Goal: Task Accomplishment & Management: Manage account settings

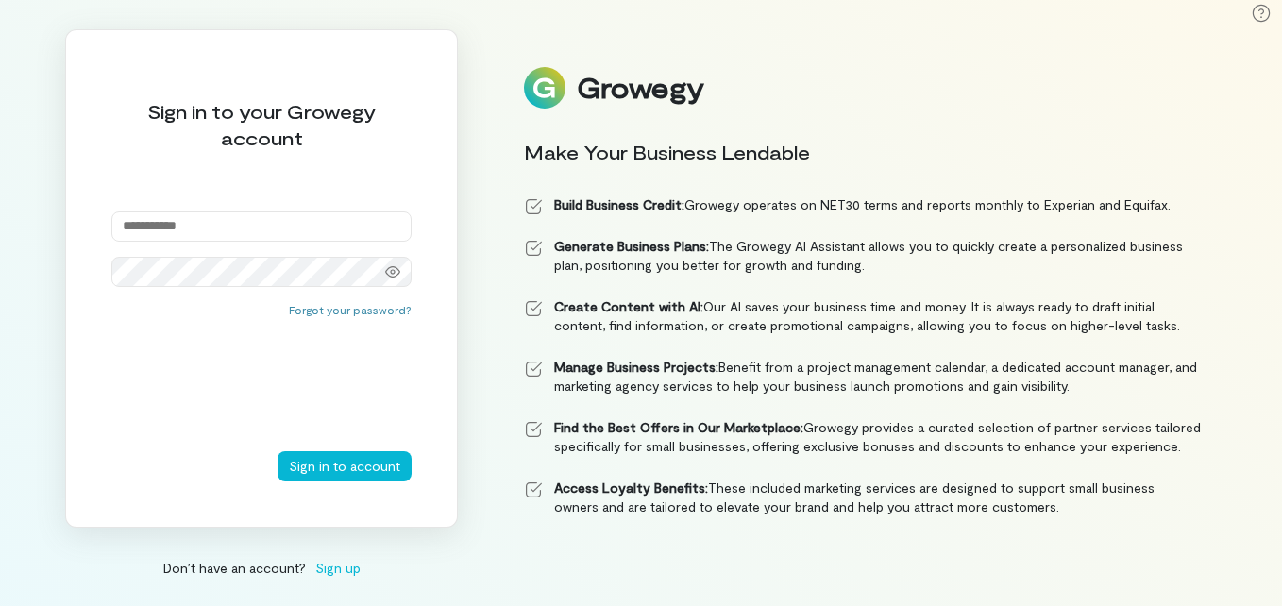
type input "**********"
click at [315, 463] on button "Sign in to account" at bounding box center [345, 466] width 134 height 30
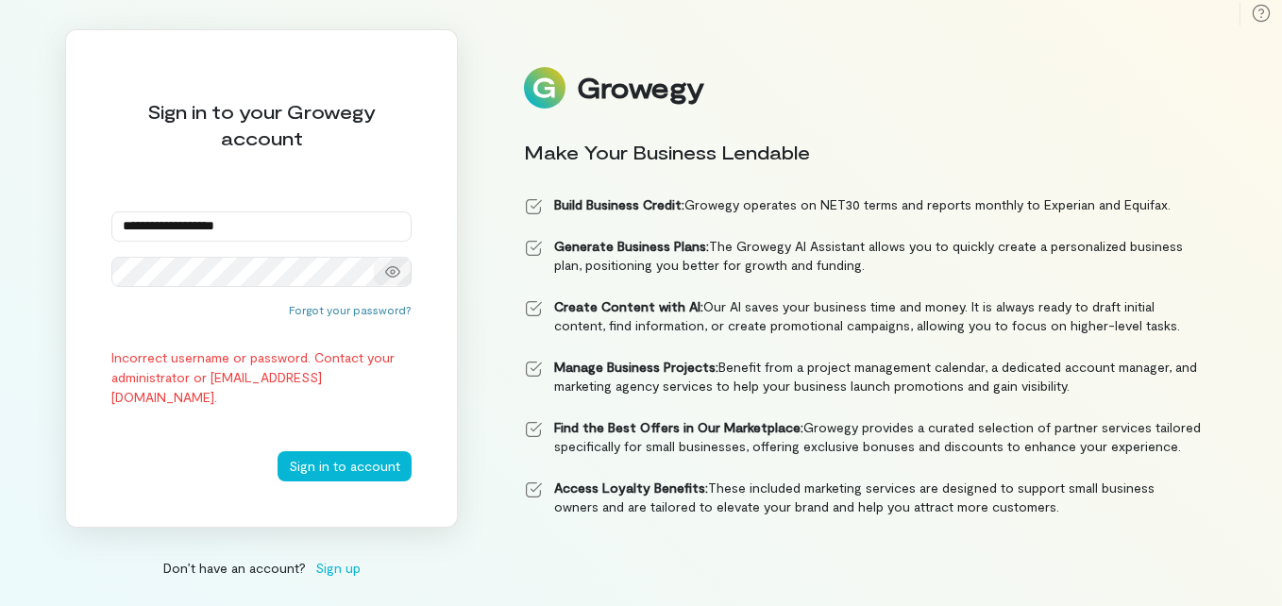
click at [395, 270] on icon at bounding box center [392, 271] width 15 height 11
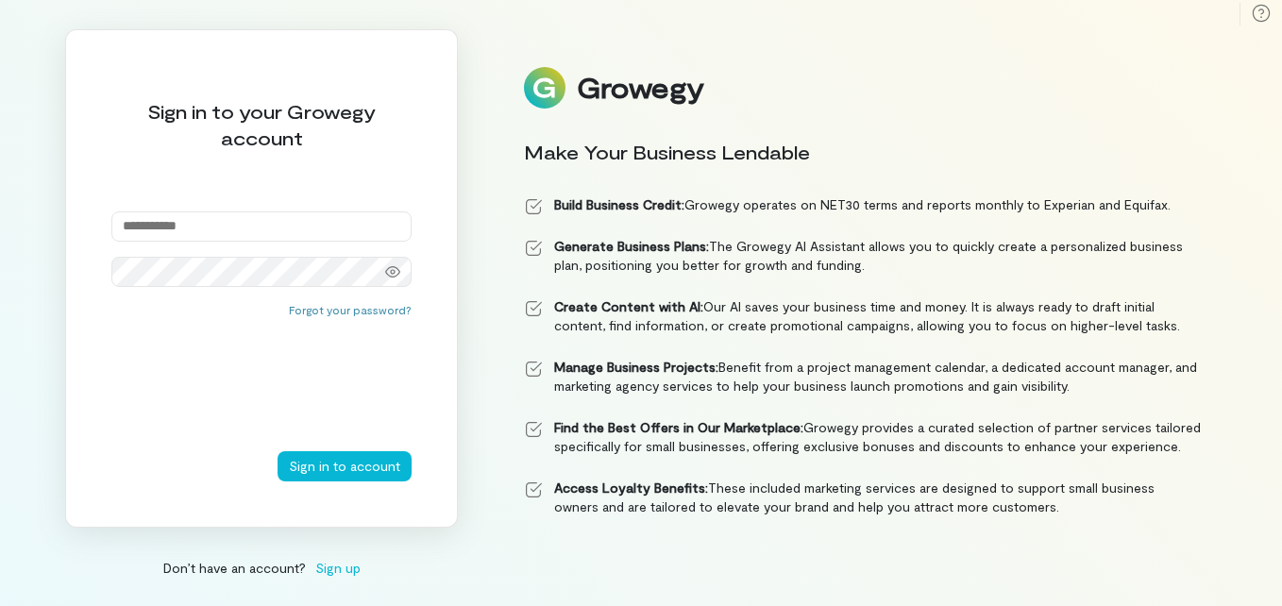
click at [303, 221] on input "email" at bounding box center [261, 226] width 300 height 30
type input "**********"
click at [389, 270] on icon at bounding box center [392, 271] width 15 height 15
click at [313, 471] on button "Sign in to account" at bounding box center [345, 466] width 134 height 30
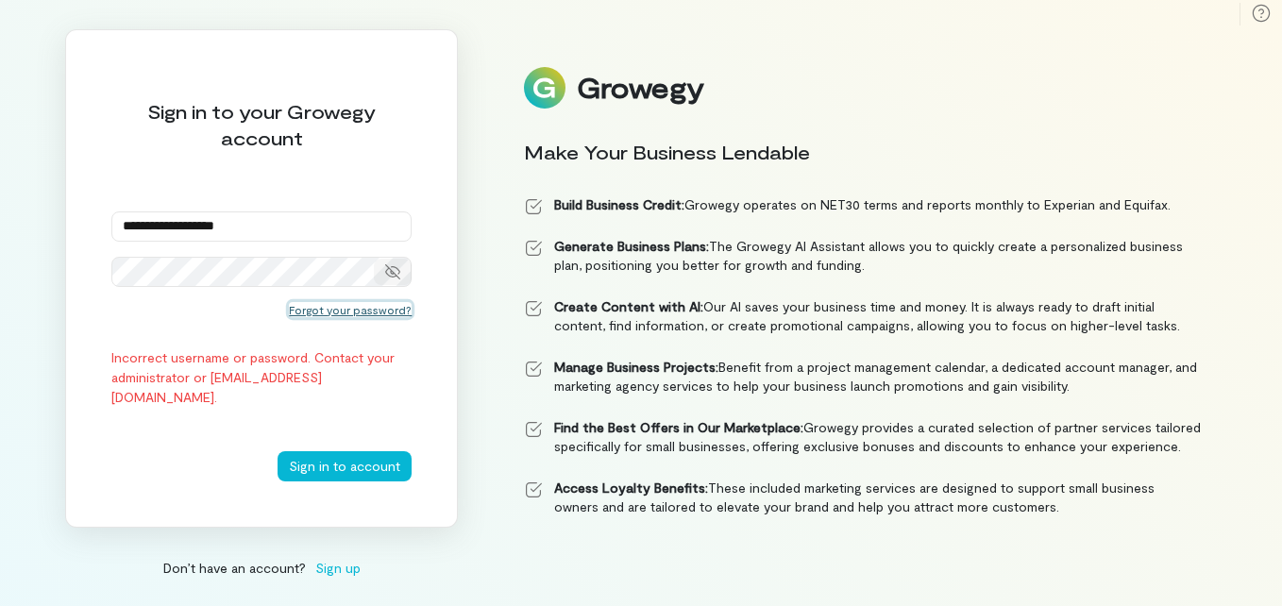
click at [341, 311] on button "Forgot your password?" at bounding box center [350, 309] width 123 height 15
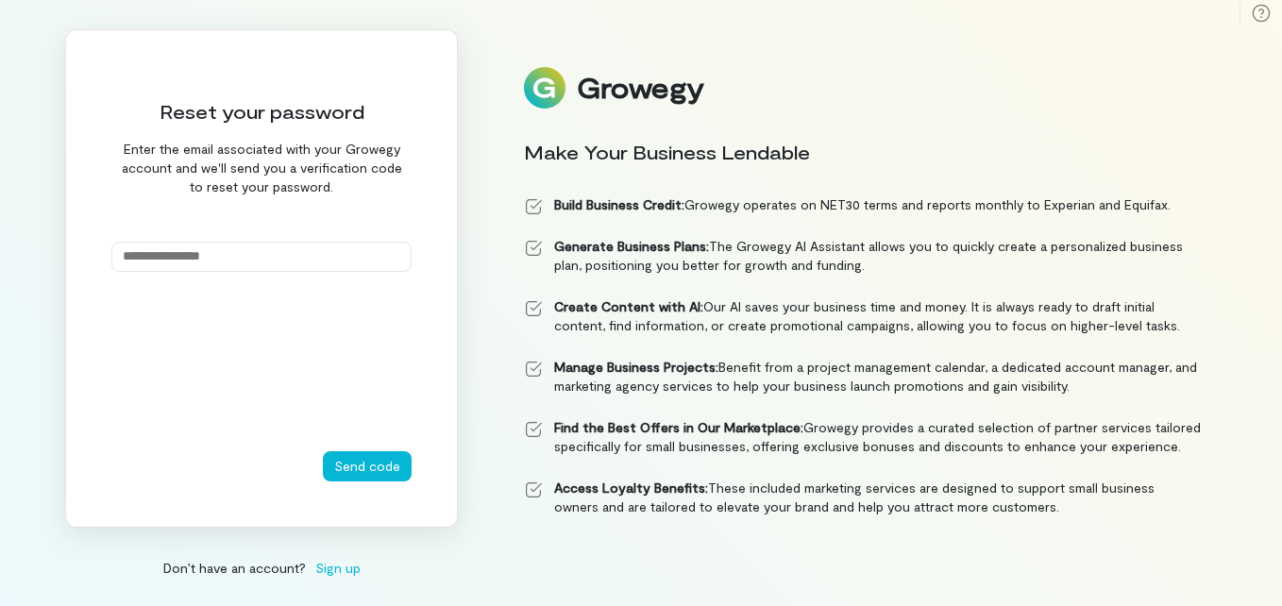
click at [227, 251] on input "email" at bounding box center [261, 257] width 300 height 30
type input "**********"
click at [348, 457] on button "Send code" at bounding box center [367, 466] width 89 height 30
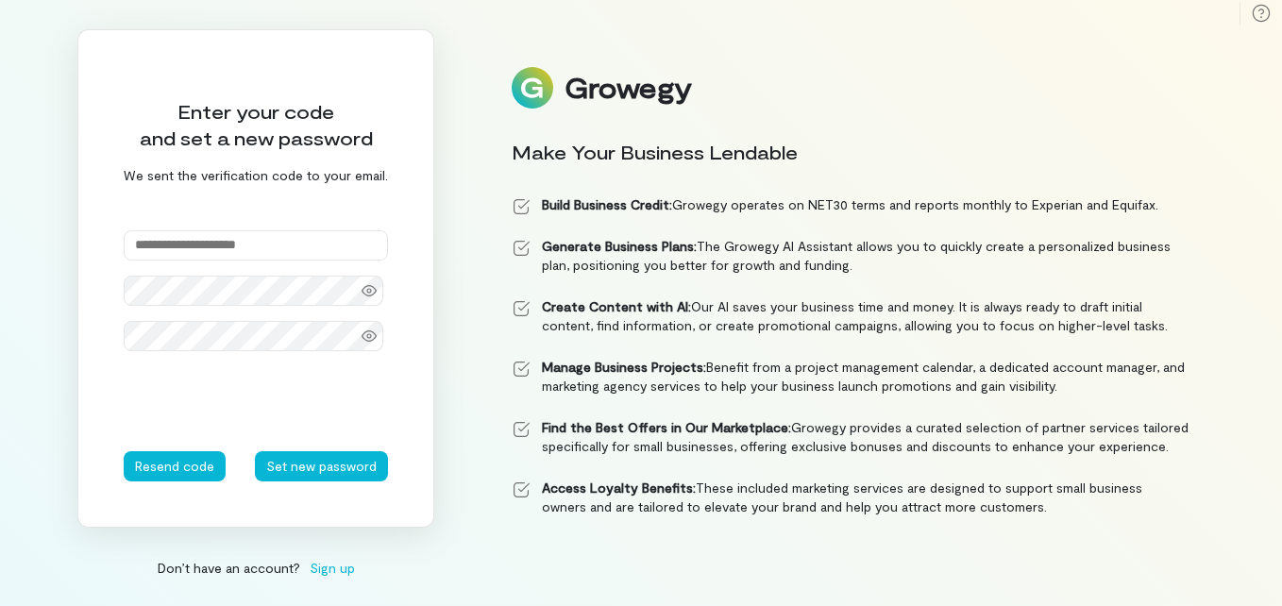
click at [258, 244] on input "text" at bounding box center [256, 245] width 264 height 30
type input "******"
click at [76, 263] on div "Enter your code and set a new password We sent the verification code to your em…" at bounding box center [641, 303] width 1282 height 606
click at [297, 463] on button "Set new password" at bounding box center [321, 466] width 133 height 30
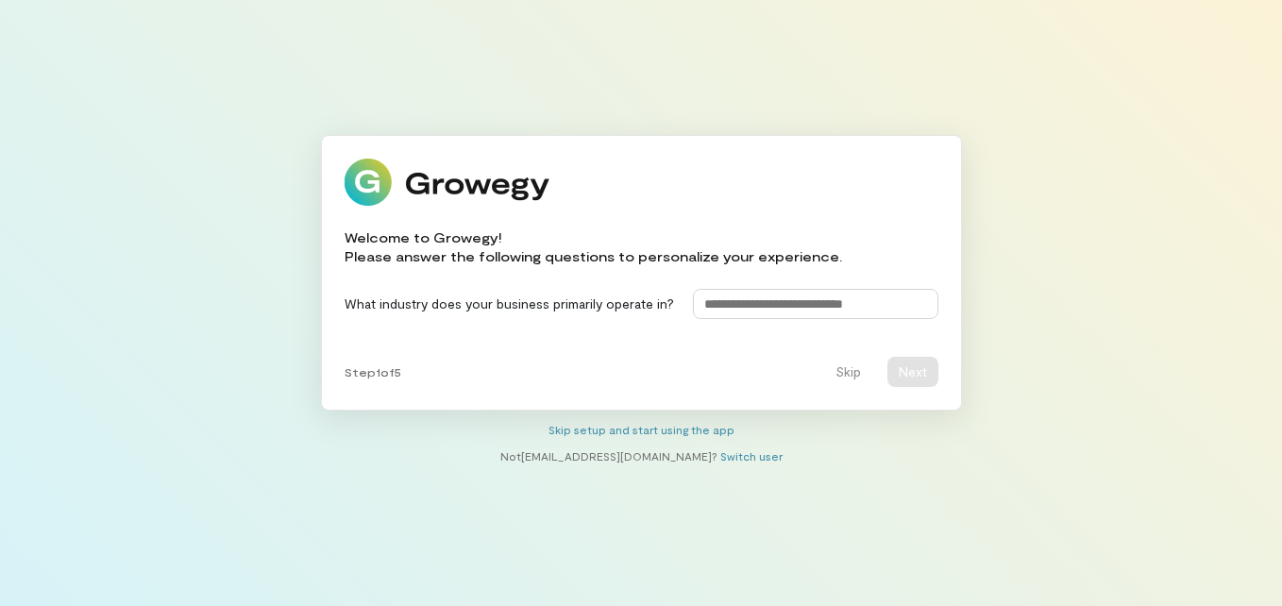
click at [879, 303] on input at bounding box center [815, 304] width 245 height 30
type input "**********"
click at [922, 369] on button "Next" at bounding box center [912, 372] width 51 height 30
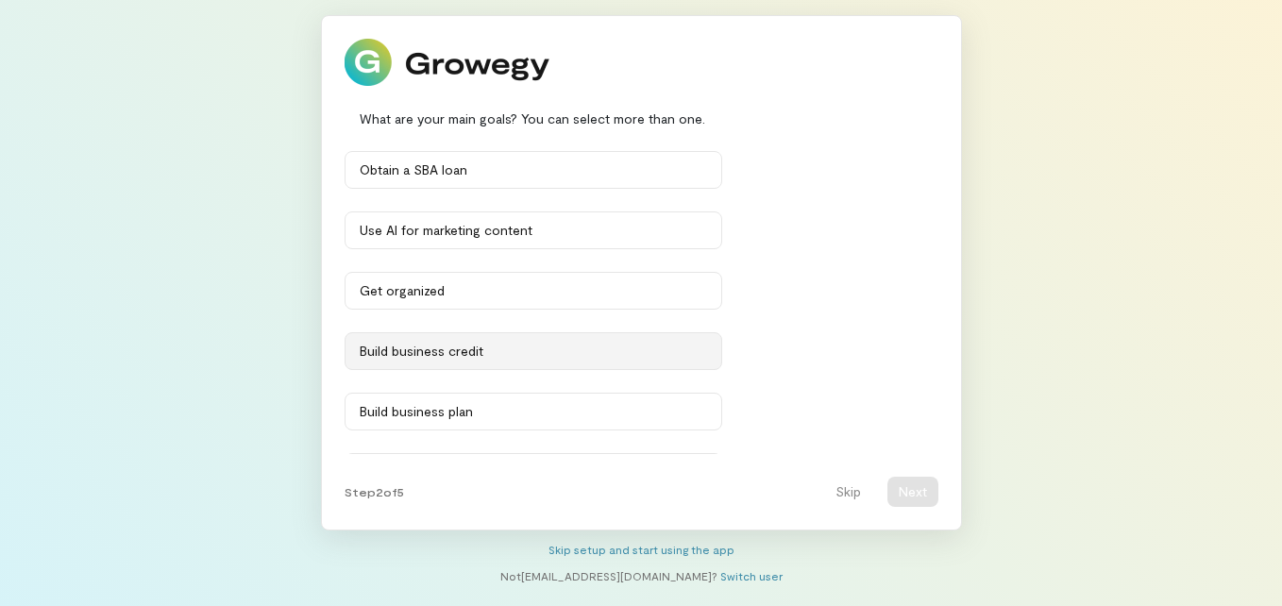
click at [524, 346] on div "Build business credit" at bounding box center [533, 351] width 347 height 19
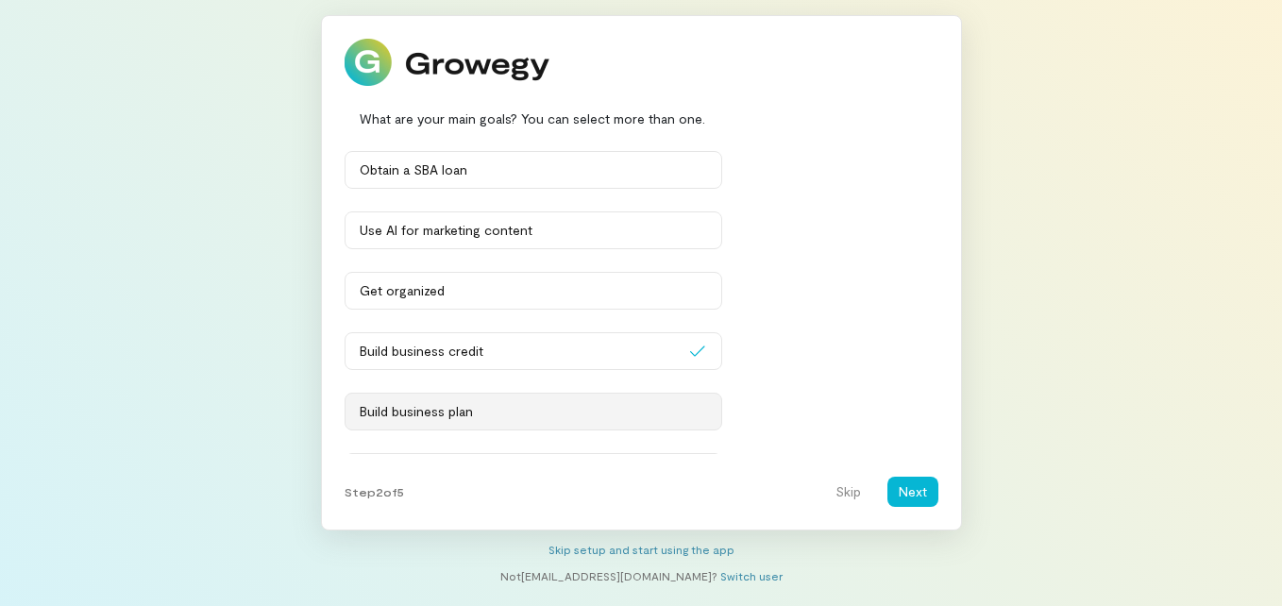
click at [523, 408] on div "Build business plan" at bounding box center [533, 411] width 347 height 19
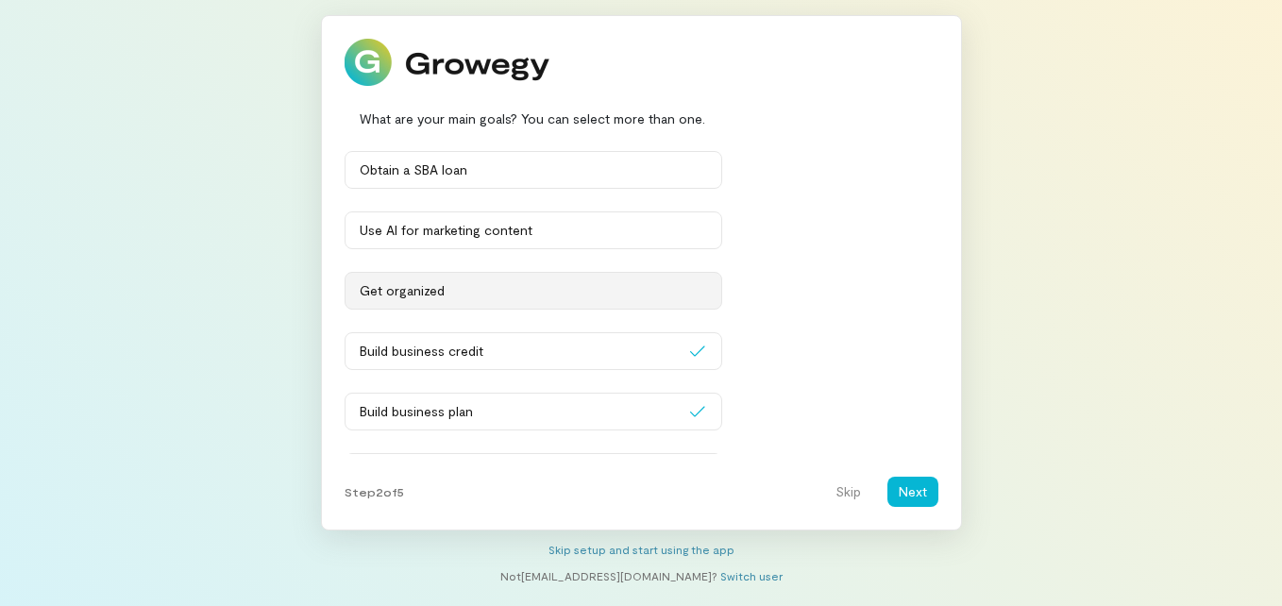
click at [516, 280] on button "Get organized" at bounding box center [534, 291] width 378 height 38
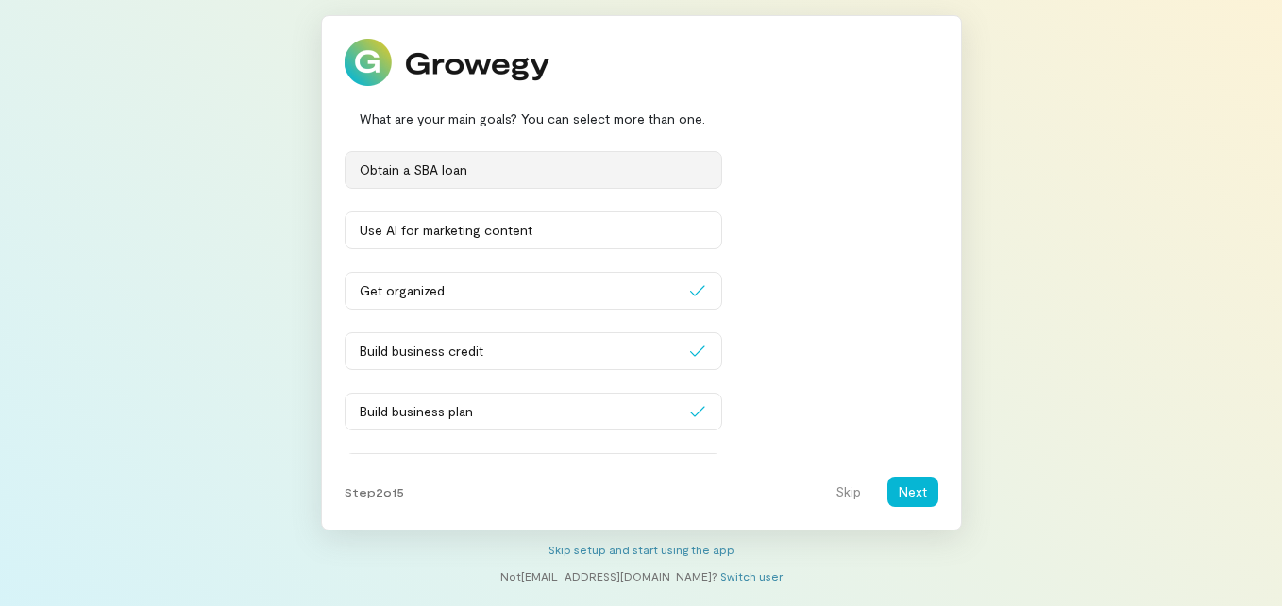
click at [529, 164] on div "Obtain a SBA loan" at bounding box center [533, 169] width 347 height 19
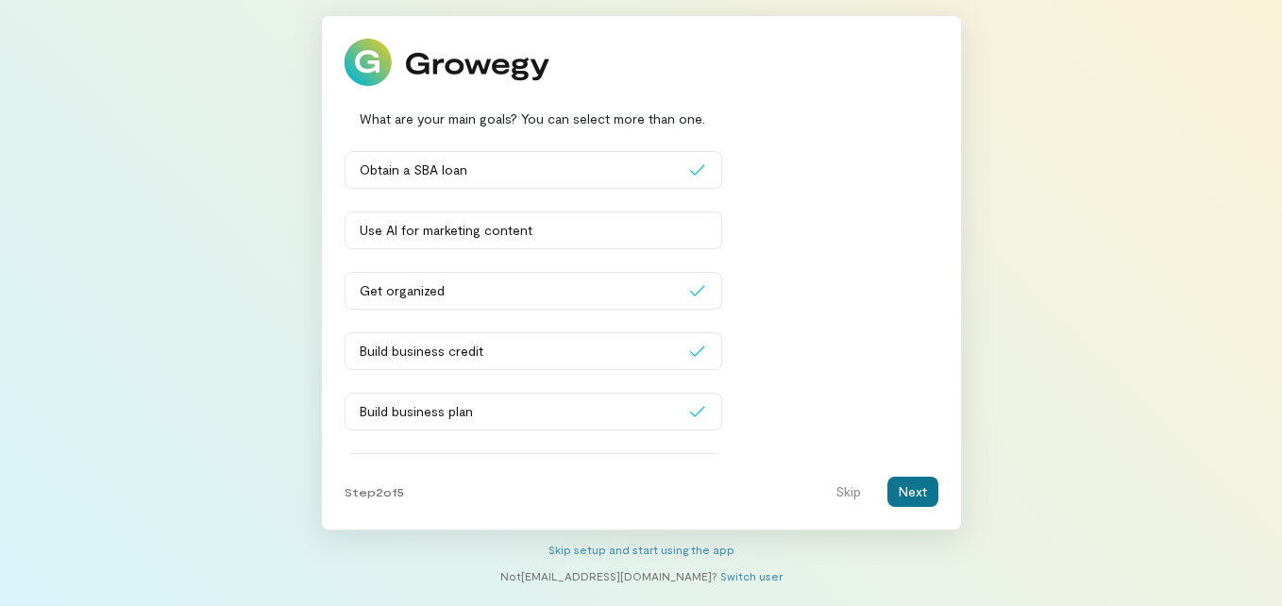
click at [909, 480] on button "Next" at bounding box center [912, 492] width 51 height 30
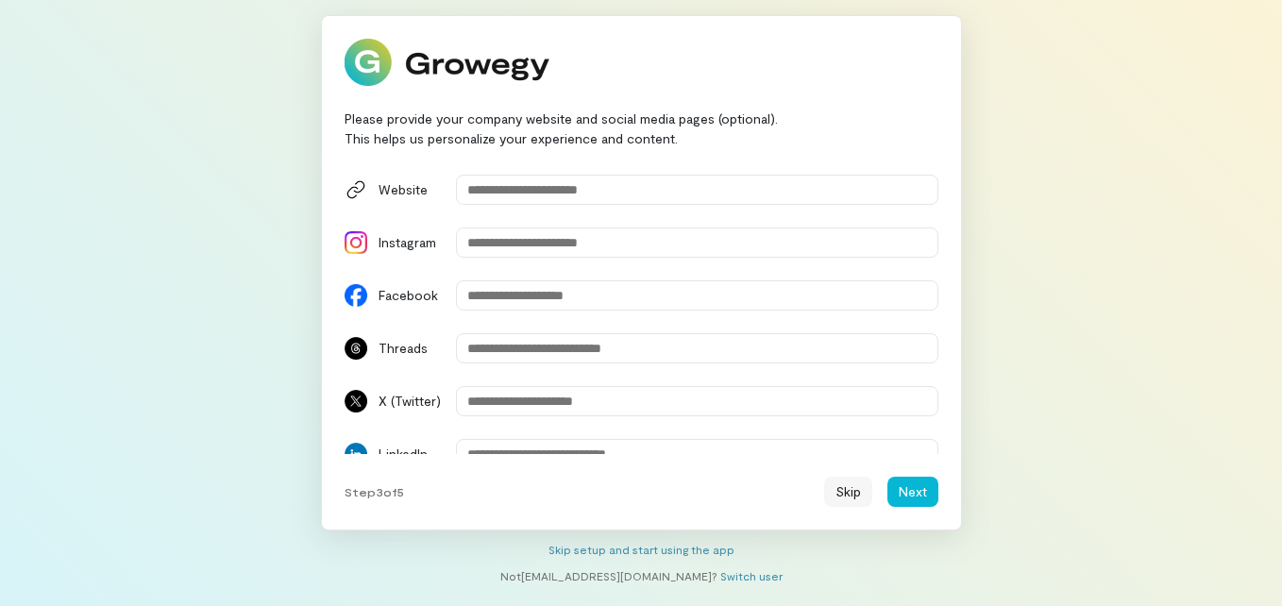
click at [837, 485] on button "Skip" at bounding box center [848, 492] width 48 height 30
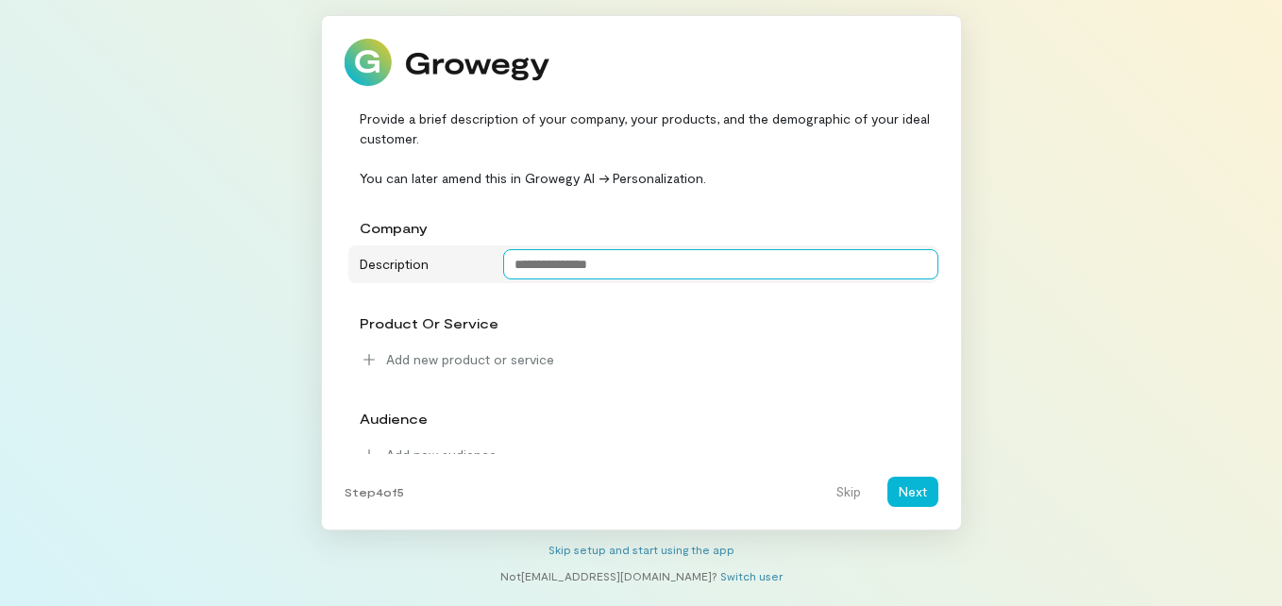
click at [716, 271] on textarea at bounding box center [720, 264] width 435 height 30
type textarea "*"
type textarea "**********"
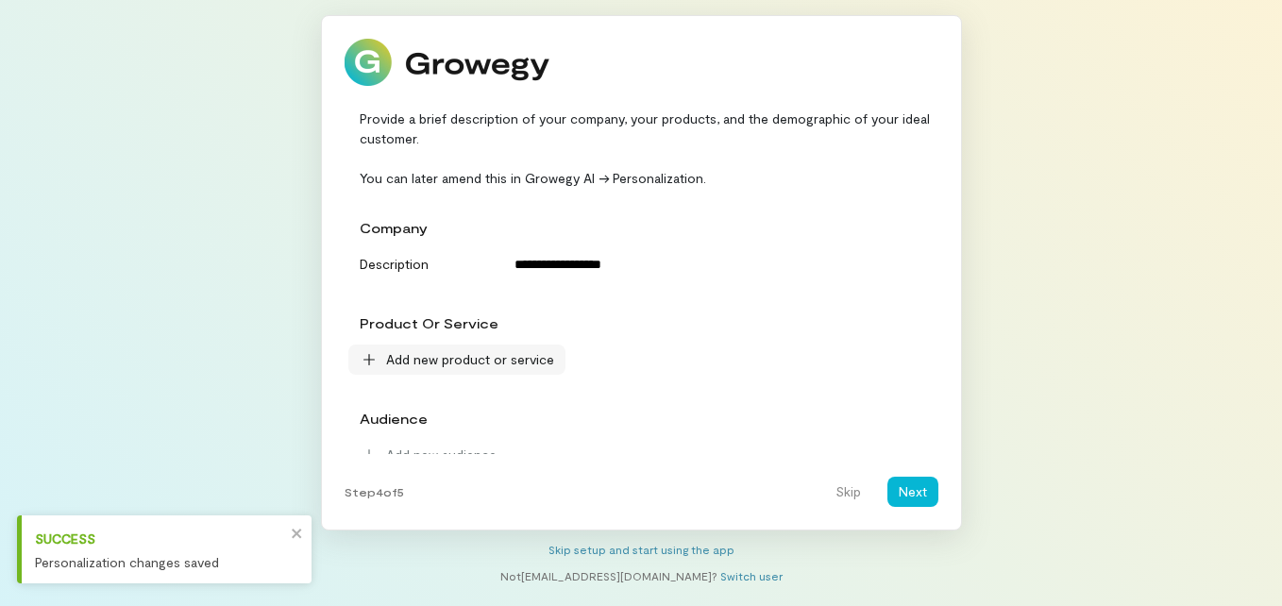
click at [478, 361] on span "Add new product or service" at bounding box center [470, 359] width 168 height 19
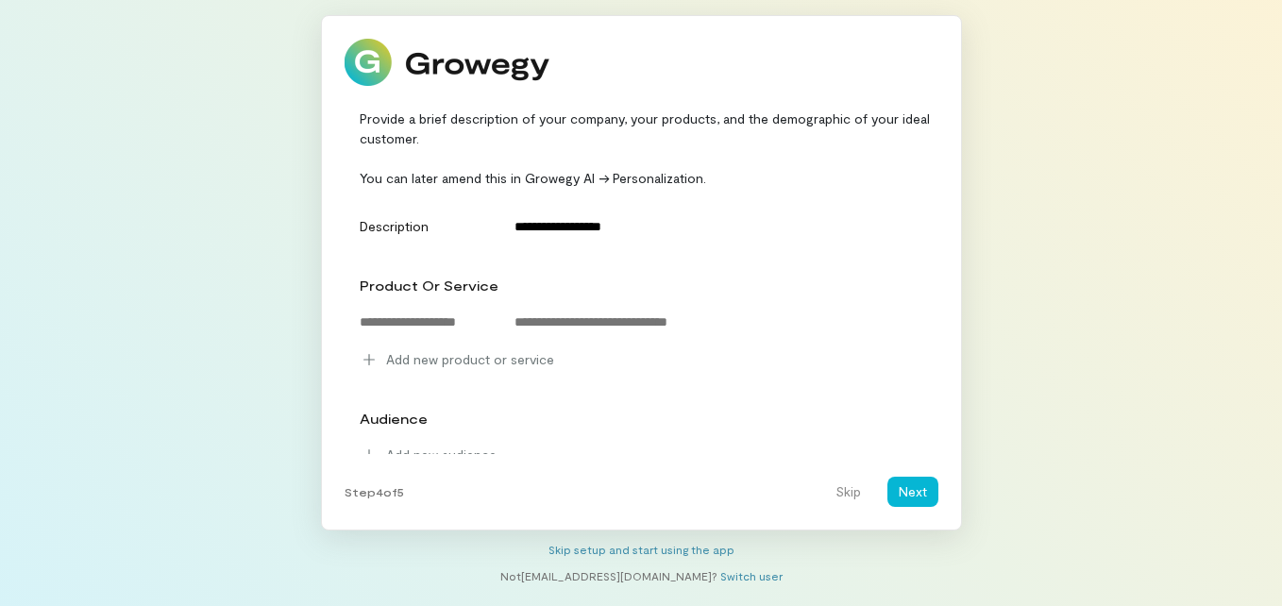
scroll to position [58, 0]
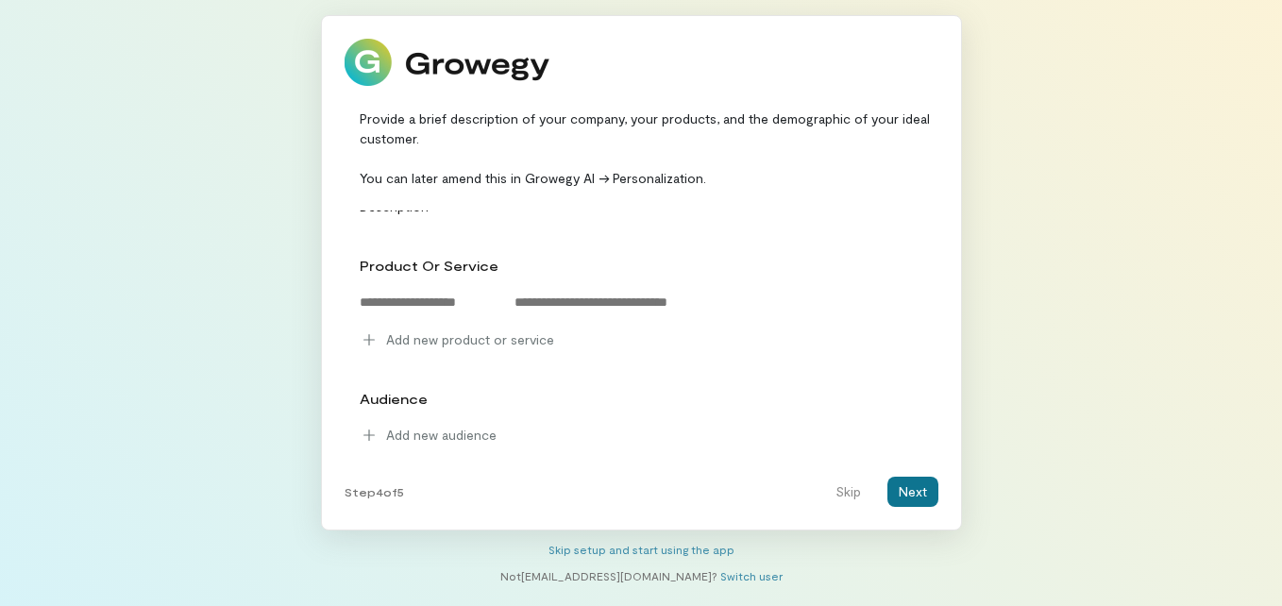
click at [919, 493] on button "Next" at bounding box center [912, 492] width 51 height 30
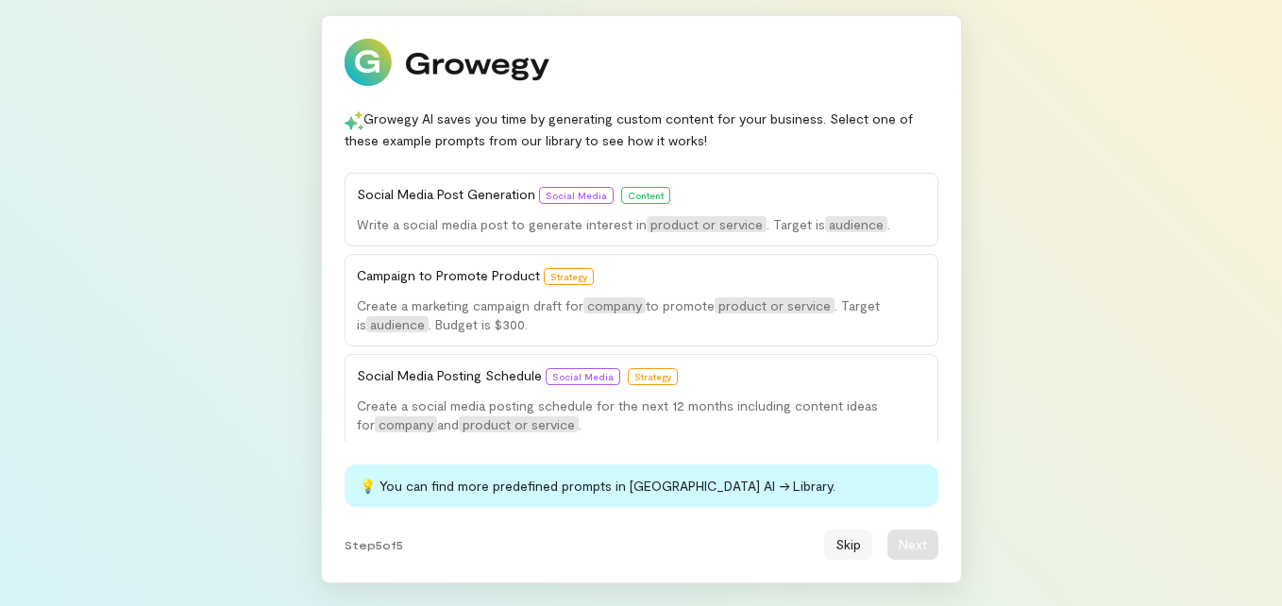
click at [854, 538] on button "Skip" at bounding box center [848, 545] width 48 height 30
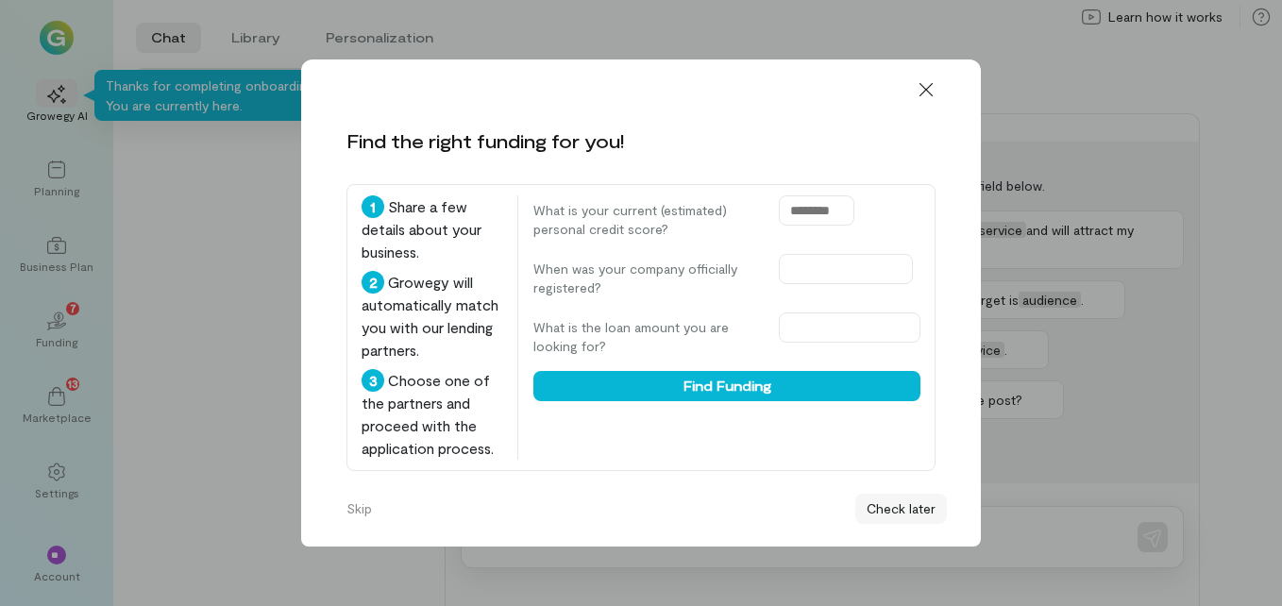
click at [877, 500] on button "Check later" at bounding box center [901, 509] width 92 height 30
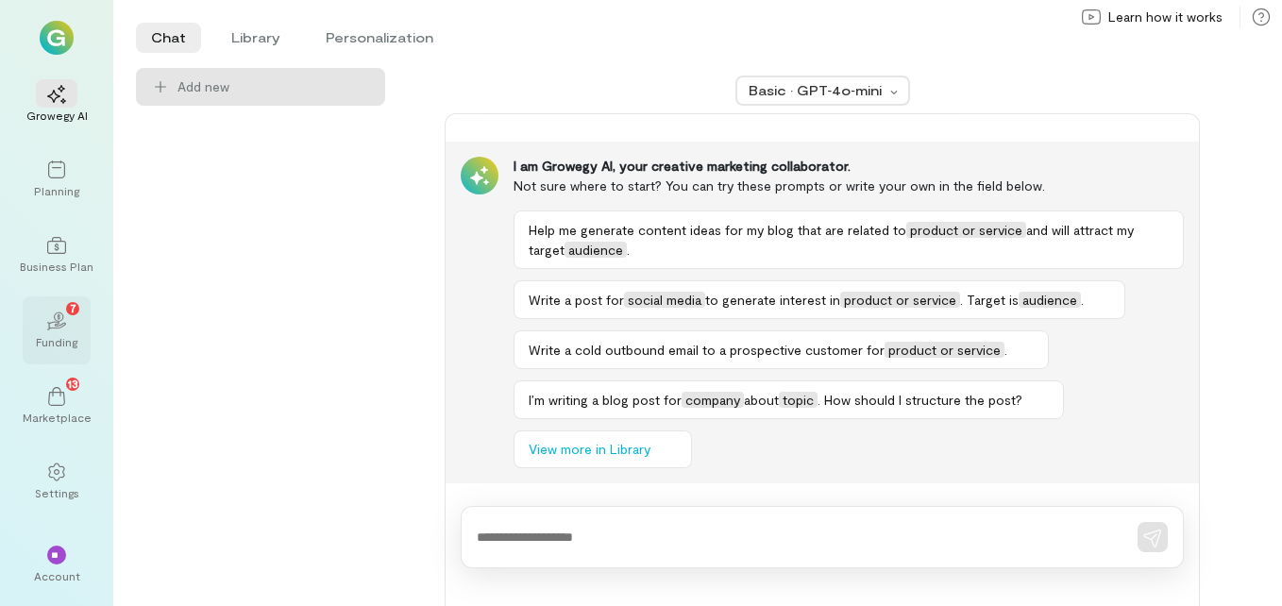
click at [75, 323] on div "02 7" at bounding box center [57, 320] width 42 height 28
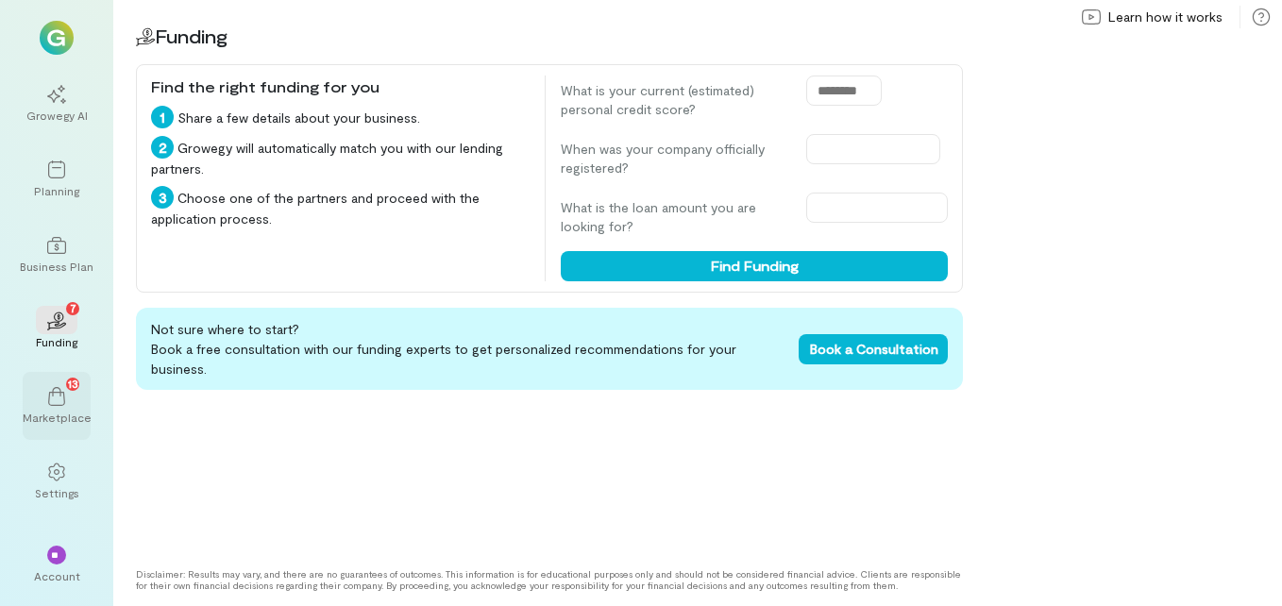
click at [50, 389] on icon at bounding box center [56, 396] width 19 height 19
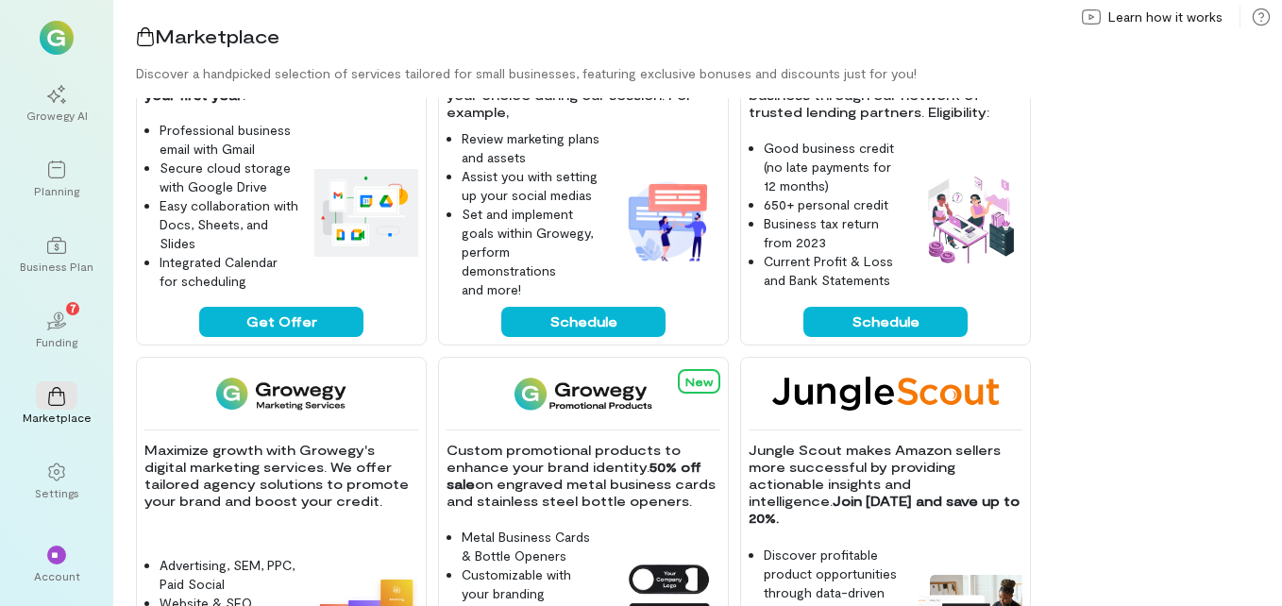
scroll to position [504, 0]
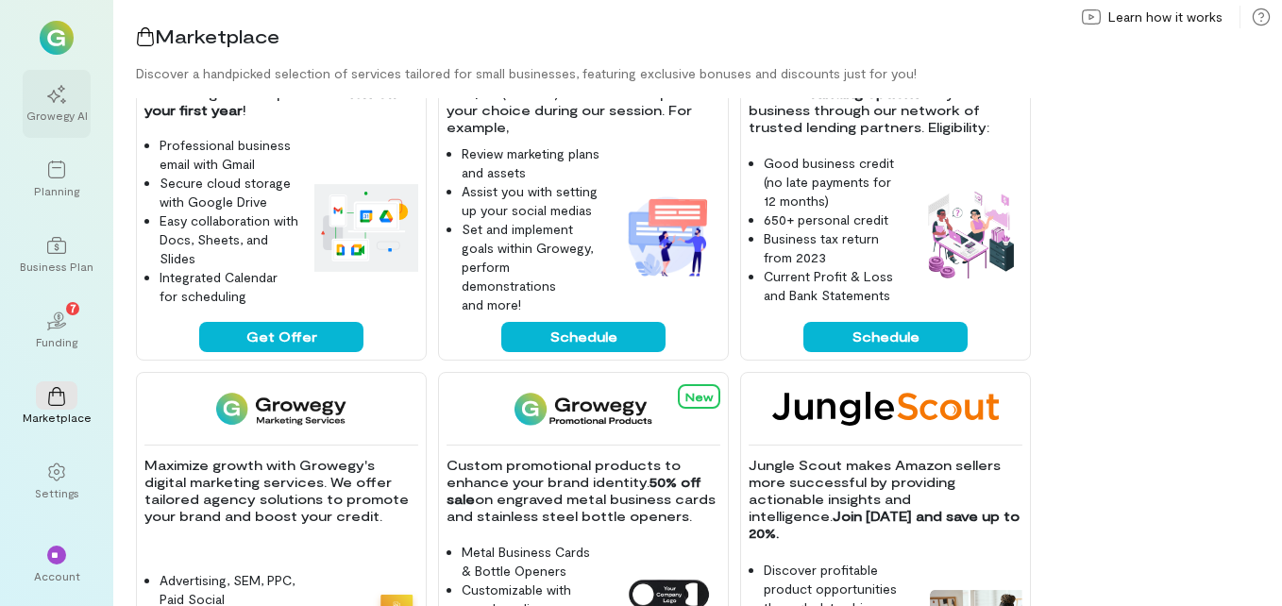
click at [78, 127] on div "Growegy AI" at bounding box center [57, 104] width 68 height 68
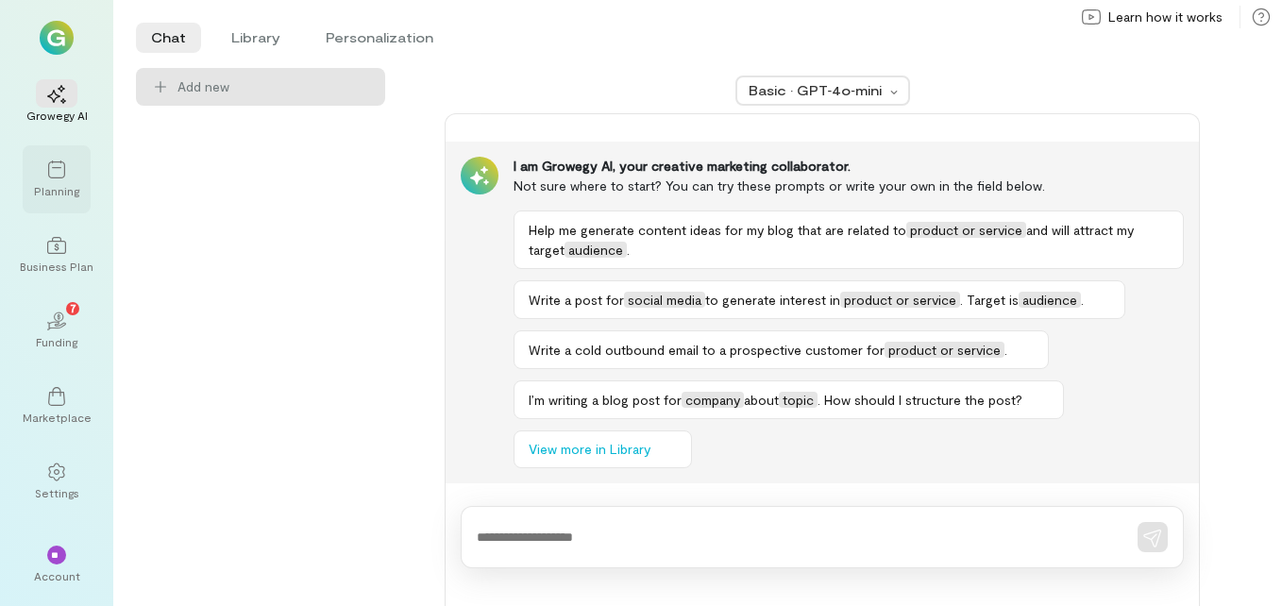
click at [71, 162] on div at bounding box center [57, 169] width 42 height 28
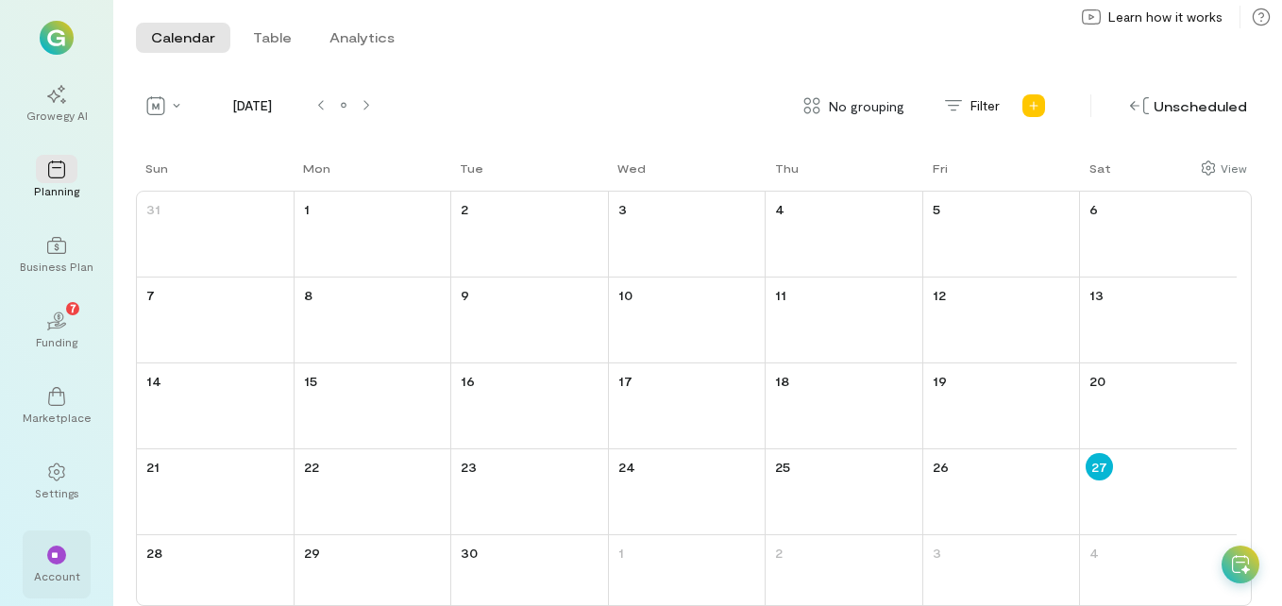
click at [59, 564] on div "**" at bounding box center [57, 554] width 42 height 28
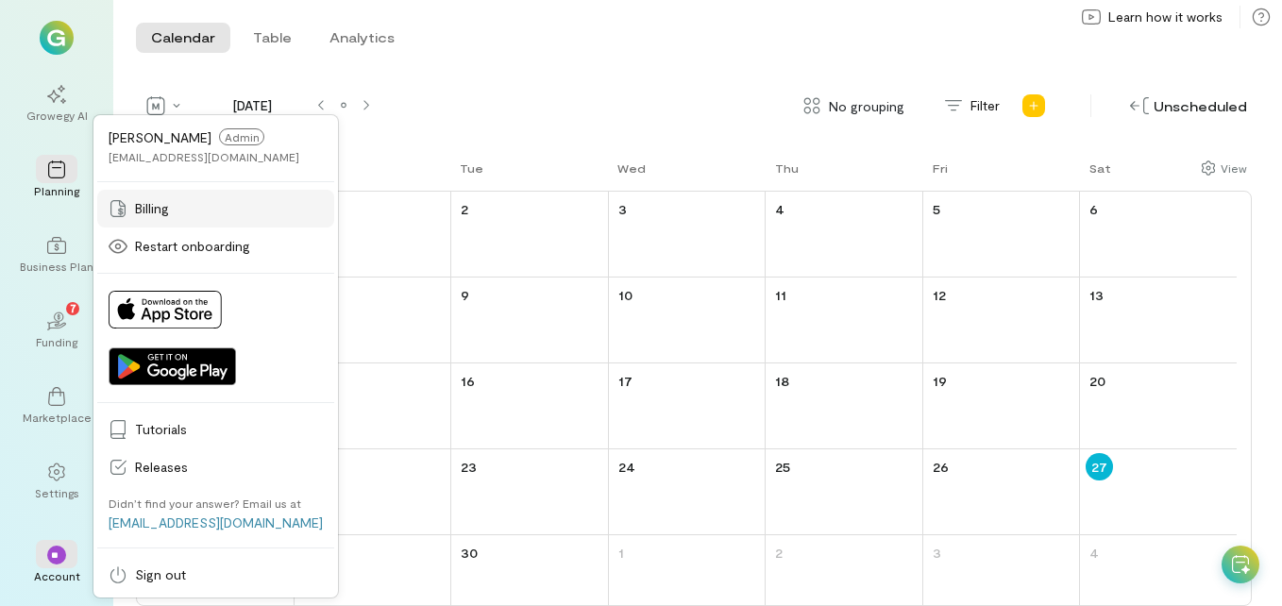
click at [160, 212] on span "Billing" at bounding box center [229, 208] width 188 height 19
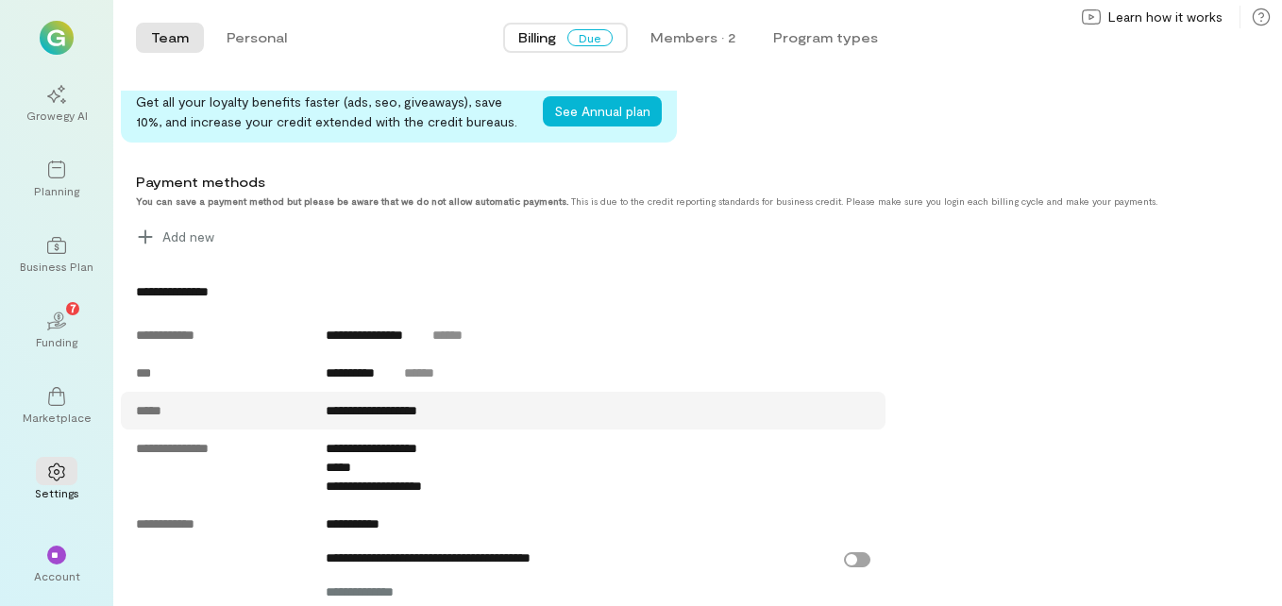
scroll to position [769, 0]
